Goal: Ask a question

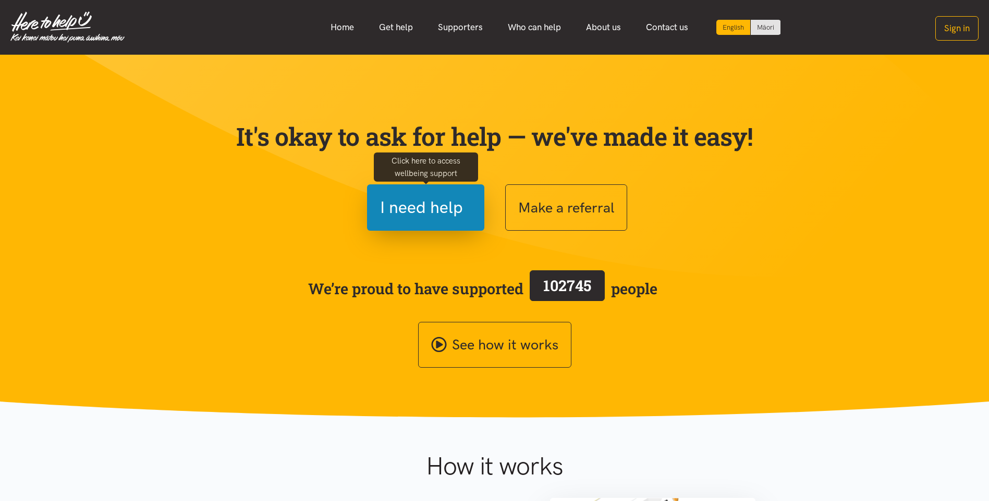
click at [473, 218] on button "I need help" at bounding box center [425, 207] width 117 height 46
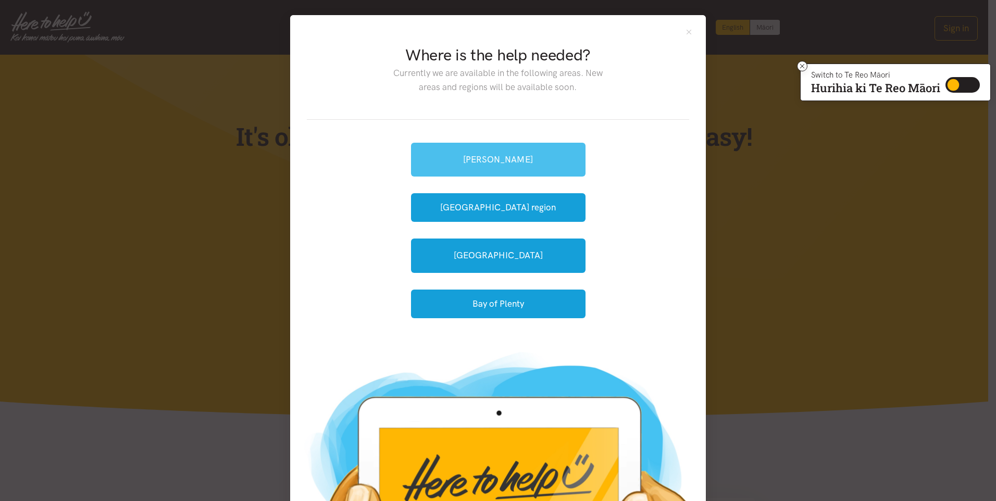
click at [502, 153] on link "[PERSON_NAME]" at bounding box center [498, 160] width 175 height 34
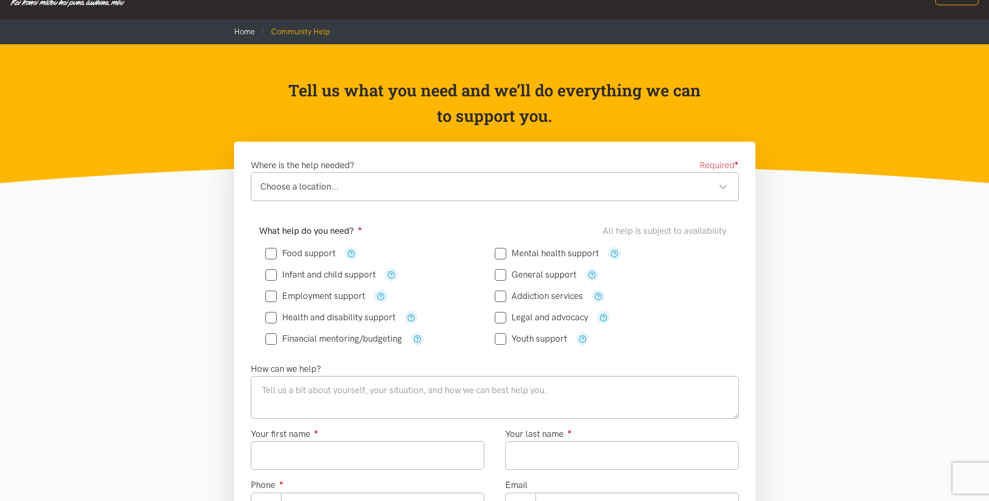
scroll to position [52, 0]
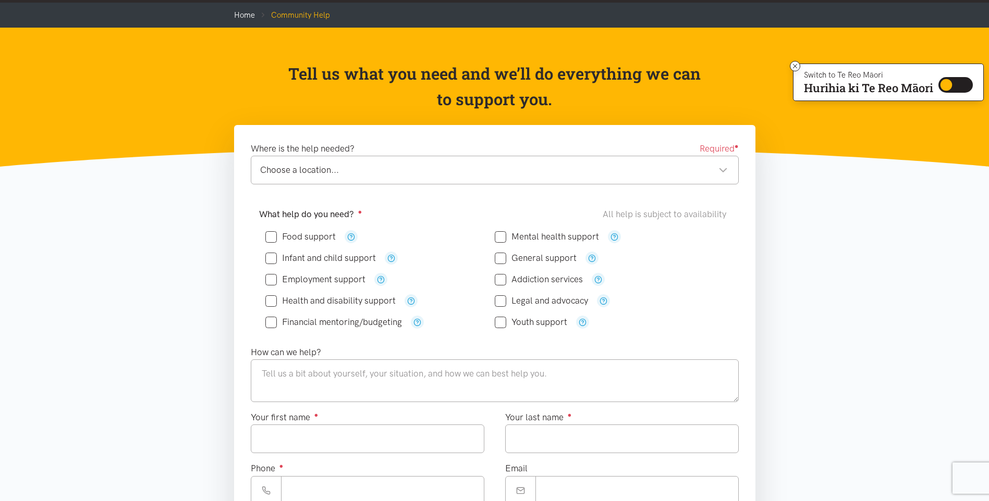
click at [474, 161] on div "Choose a location... Choose a location..." at bounding box center [495, 170] width 488 height 29
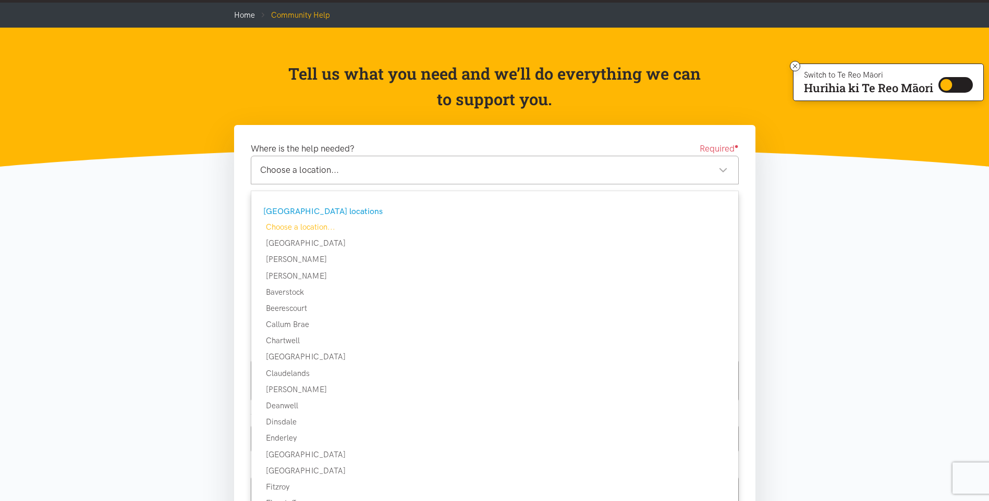
click at [474, 162] on div "Choose a location... Choose a location..." at bounding box center [495, 170] width 488 height 29
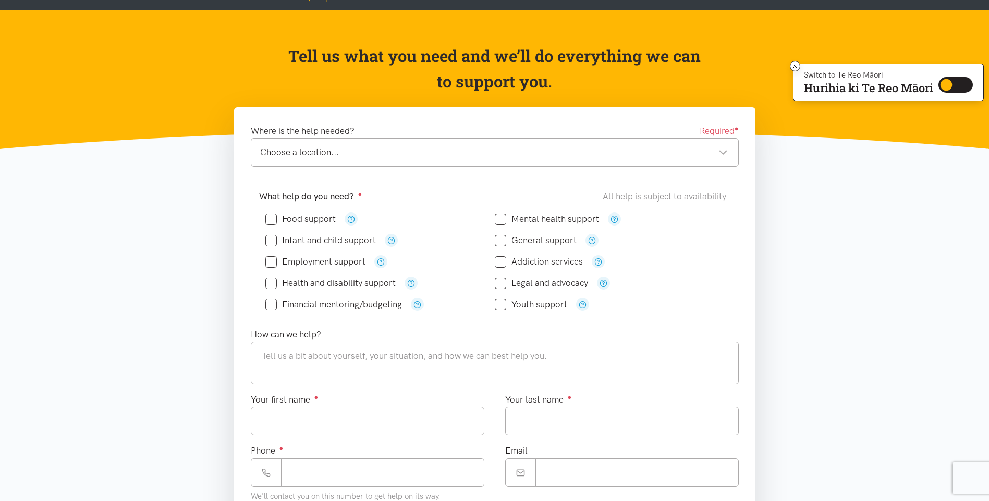
scroll to position [0, 0]
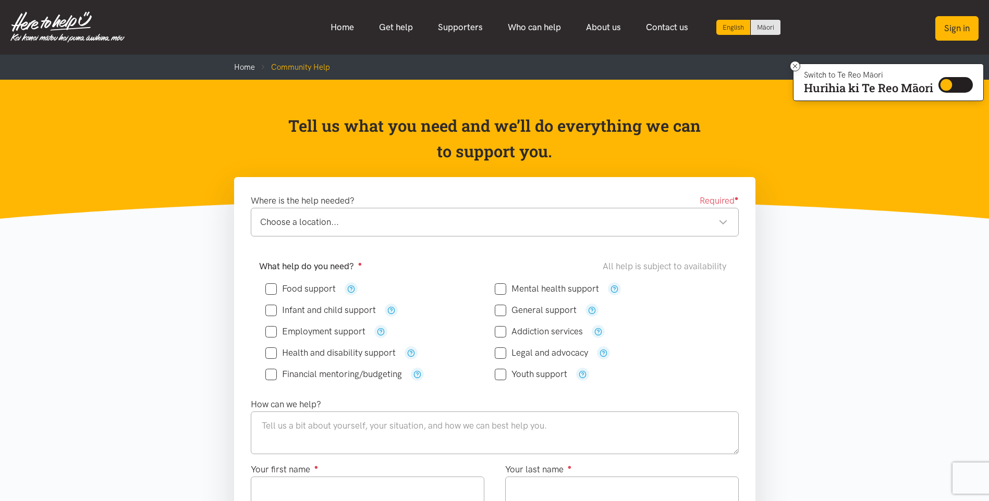
click at [937, 33] on button "Sign in" at bounding box center [956, 28] width 43 height 24
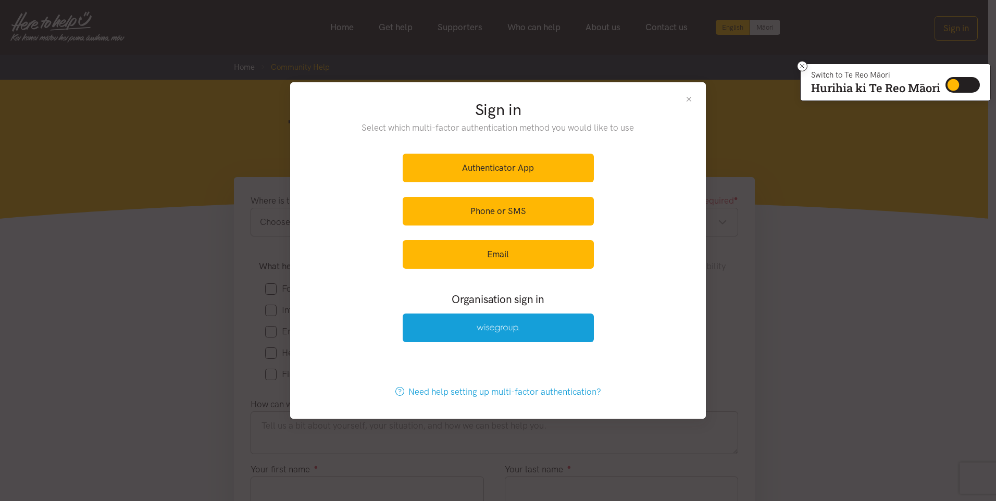
click at [691, 99] on button "Close" at bounding box center [689, 99] width 9 height 9
